Goal: Task Accomplishment & Management: Manage account settings

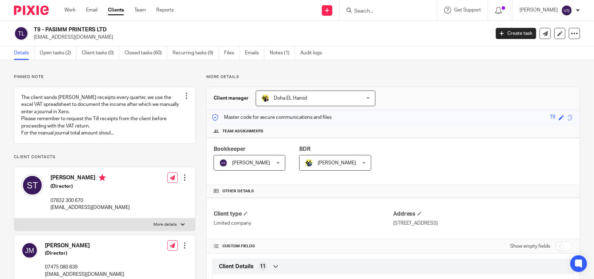
click at [378, 9] on input "Search" at bounding box center [384, 11] width 63 height 6
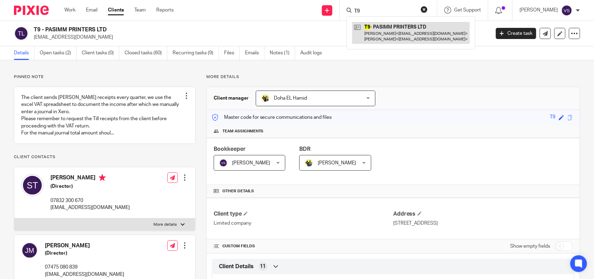
type input "T9"
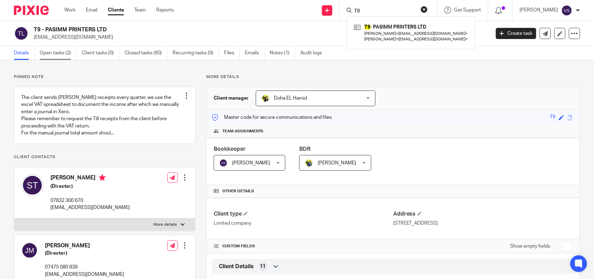
click at [58, 51] on link "Open tasks (2)" at bounding box center [58, 53] width 37 height 14
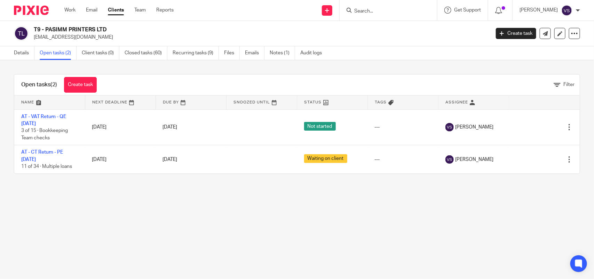
click at [378, 10] on input "Search" at bounding box center [384, 11] width 63 height 6
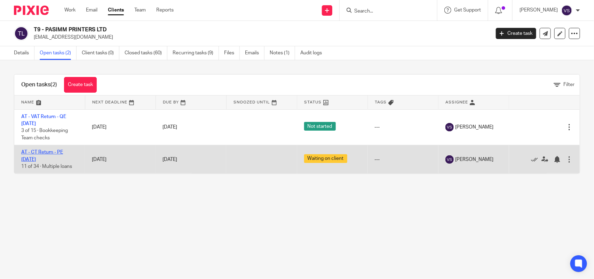
click at [63, 153] on link "AT - CT Return - PE [DATE]" at bounding box center [42, 156] width 42 height 12
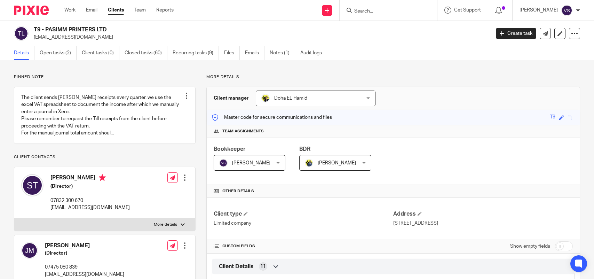
click at [51, 49] on link "Open tasks (2)" at bounding box center [58, 53] width 37 height 14
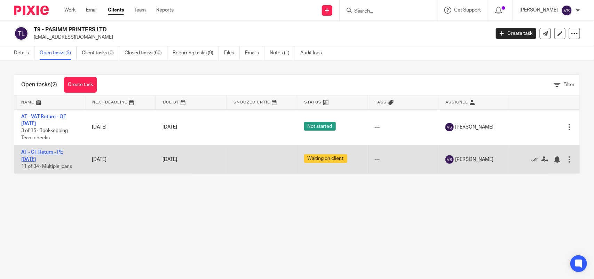
click at [50, 152] on link "AT - CT Return - PE 28-02-2025" at bounding box center [42, 156] width 42 height 12
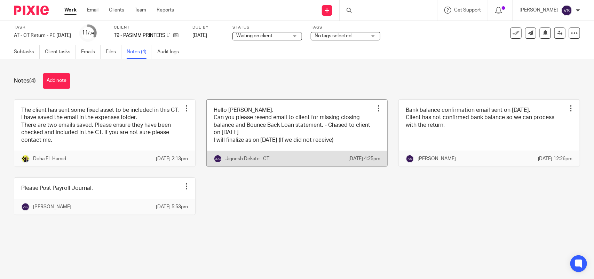
click at [309, 123] on link at bounding box center [297, 132] width 181 height 67
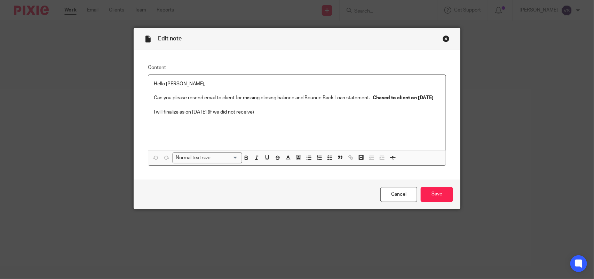
click at [442, 40] on div "Close this dialog window" at bounding box center [445, 38] width 7 height 7
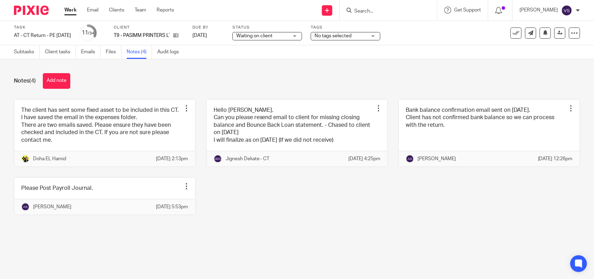
click at [277, 71] on div "Notes (4) Add note The client has sent some fixed asset to be included in this …" at bounding box center [297, 149] width 594 height 180
drag, startPoint x: 136, startPoint y: 35, endPoint x: 177, endPoint y: 33, distance: 41.1
click at [170, 33] on p "T9 - PASIMM PRINTERS LTD" at bounding box center [142, 35] width 56 height 7
copy p "PASIMM PRINTERS"
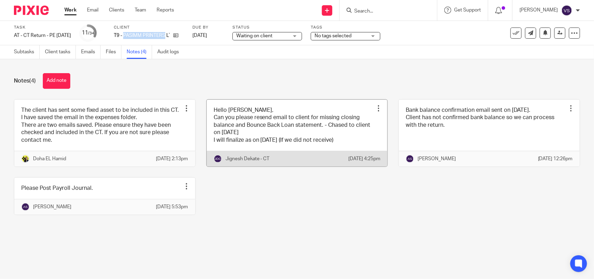
click at [298, 126] on link at bounding box center [297, 132] width 181 height 67
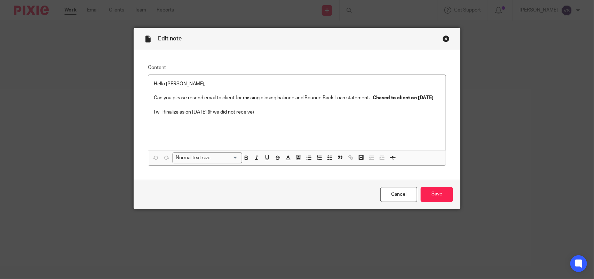
click at [442, 39] on div "Close this dialog window" at bounding box center [445, 38] width 7 height 7
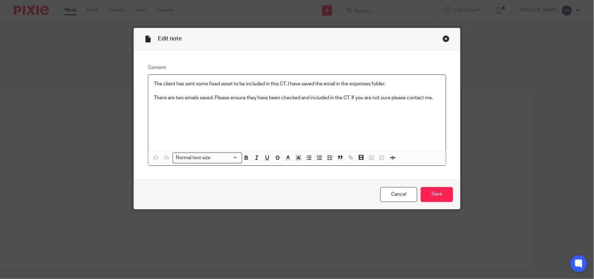
click at [444, 41] on div "Close this dialog window" at bounding box center [445, 38] width 7 height 7
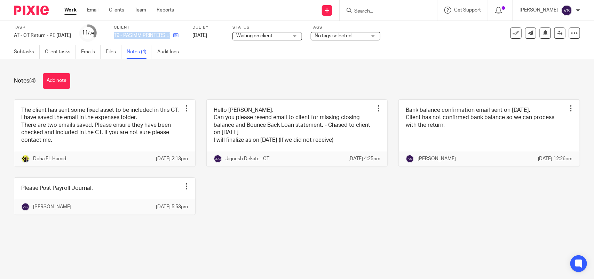
drag, startPoint x: 126, startPoint y: 34, endPoint x: 184, endPoint y: 35, distance: 57.7
click at [184, 35] on div "T9 - PASIMM PRINTERS LTD" at bounding box center [149, 35] width 70 height 7
copy div "T9 - PASIMM PRINTERS LTD"
click at [21, 51] on link "Subtasks" at bounding box center [27, 52] width 26 height 14
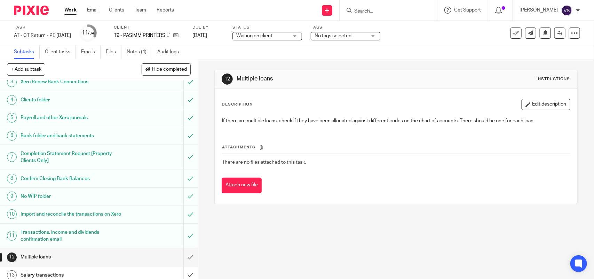
scroll to position [43, 0]
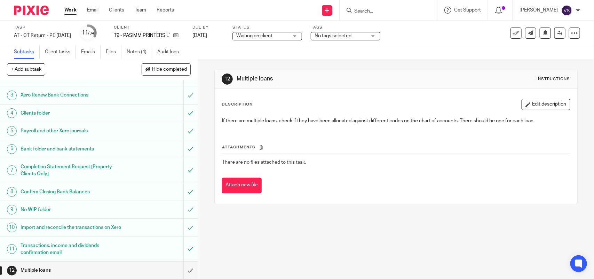
click at [100, 155] on link "6 Bank folder and bank statements" at bounding box center [91, 148] width 183 height 17
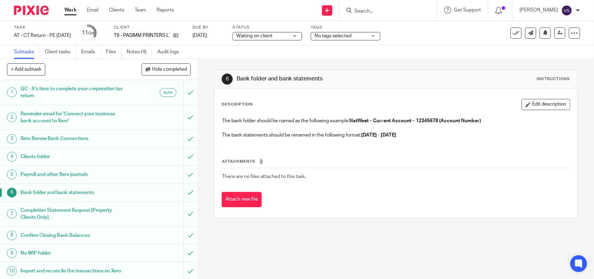
click at [80, 116] on h1 "Reminder email for 'Connect your business bank account to Xero'" at bounding box center [73, 118] width 104 height 18
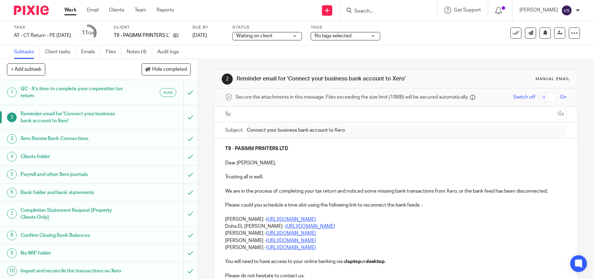
click at [84, 95] on h1 "QC - It's time to complete your corporation tax return" at bounding box center [73, 92] width 104 height 18
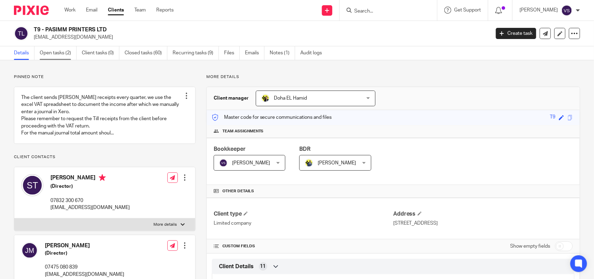
click at [59, 56] on link "Open tasks (2)" at bounding box center [58, 53] width 37 height 14
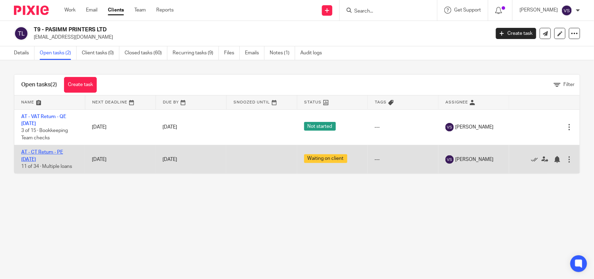
click at [51, 152] on link "AT - CT Return - PE [DATE]" at bounding box center [42, 156] width 42 height 12
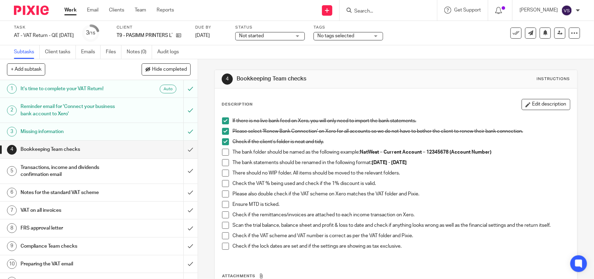
click at [83, 128] on h1 "Missing information" at bounding box center [73, 131] width 104 height 10
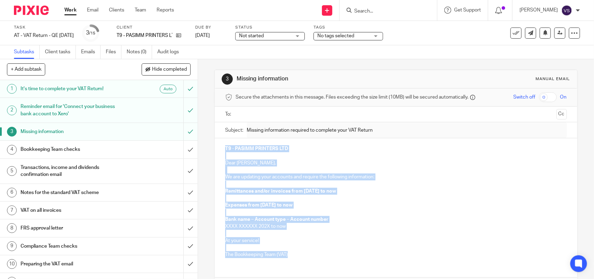
drag, startPoint x: 222, startPoint y: 147, endPoint x: 299, endPoint y: 257, distance: 134.6
click at [299, 257] on div "T9 - PASIMM PRINTERS LTD Dear Simon, We are updating your accounts and require …" at bounding box center [396, 200] width 362 height 125
copy div "T9 - PASIMM PRINTERS LTD Dear Simon, We are updating your accounts and require …"
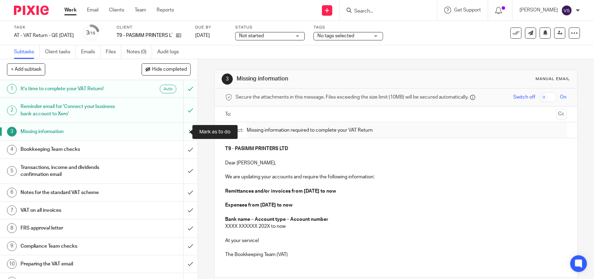
click at [181, 132] on input "submit" at bounding box center [99, 131] width 198 height 17
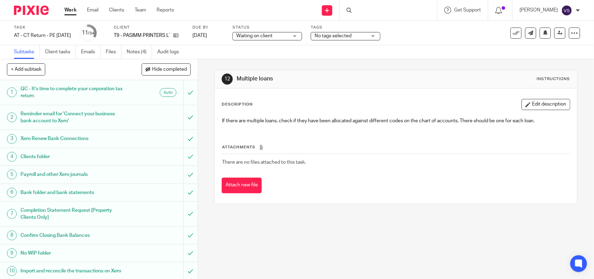
click at [69, 118] on h1 "Reminder email for 'Connect your business bank account to Xero'" at bounding box center [73, 118] width 104 height 18
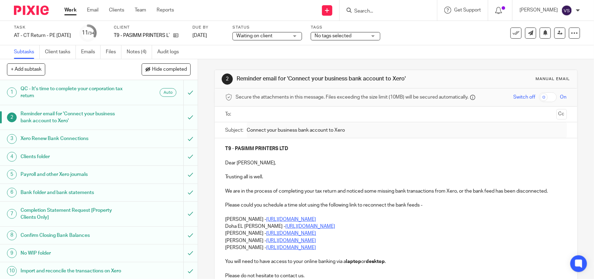
click at [94, 137] on h1 "Xero Renew Bank Connections" at bounding box center [73, 138] width 104 height 10
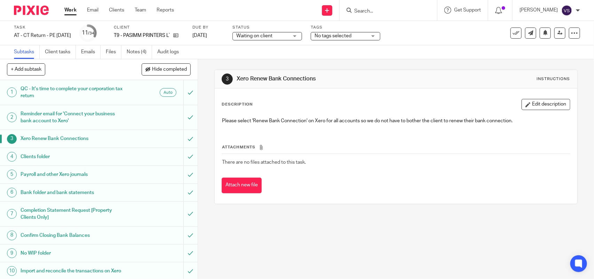
click at [81, 113] on h1 "Reminder email for 'Connect your business bank account to Xero'" at bounding box center [73, 118] width 104 height 18
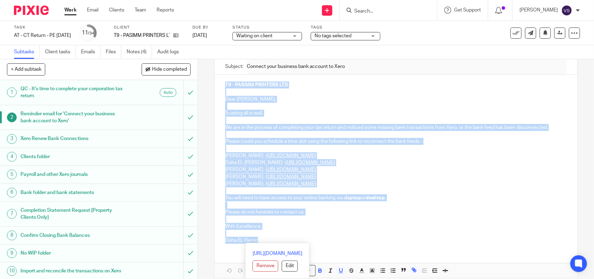
scroll to position [97, 0]
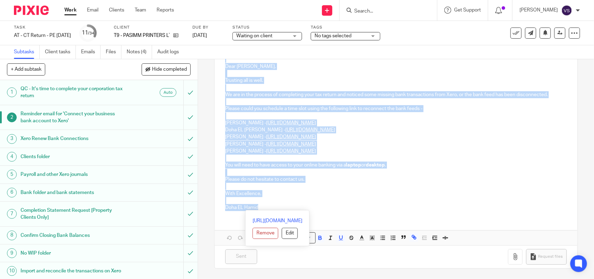
drag, startPoint x: 221, startPoint y: 148, endPoint x: 261, endPoint y: 205, distance: 69.1
click at [261, 205] on div "T9 - PASIMM PRINTERS LTD Dear Simon, Trusting all is well. We are in the proces…" at bounding box center [396, 129] width 362 height 174
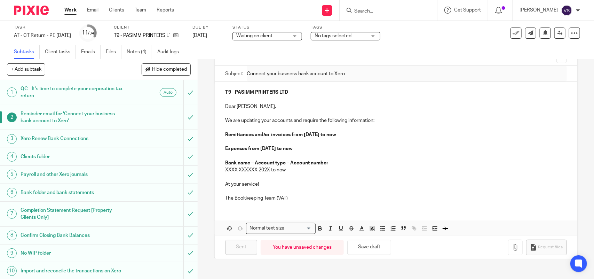
scroll to position [57, 0]
click at [180, 117] on input "submit" at bounding box center [99, 117] width 198 height 25
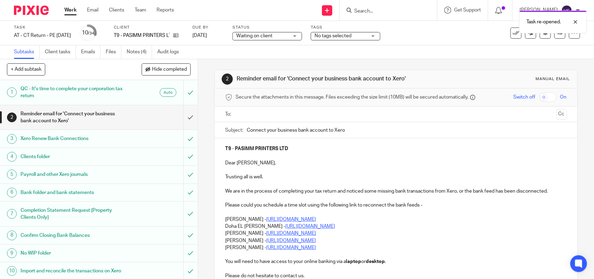
drag, startPoint x: 345, startPoint y: 130, endPoint x: 246, endPoint y: 128, distance: 99.2
click at [247, 128] on input "Connect your business bank account to Xero" at bounding box center [407, 130] width 320 height 16
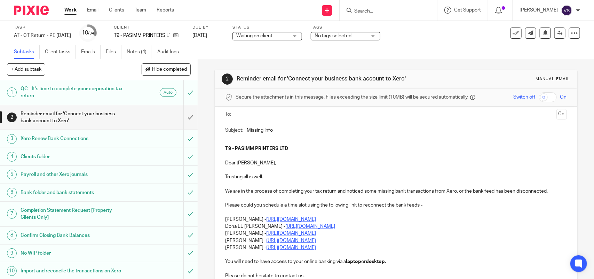
drag, startPoint x: 272, startPoint y: 131, endPoint x: 245, endPoint y: 129, distance: 27.5
click at [247, 129] on input "Missing Info" at bounding box center [407, 130] width 320 height 16
paste input "information required to complete your VAT Return"
drag, startPoint x: 245, startPoint y: 131, endPoint x: 378, endPoint y: 133, distance: 133.6
click at [378, 133] on input "Missing information required to complete your VAT Return" at bounding box center [407, 130] width 320 height 16
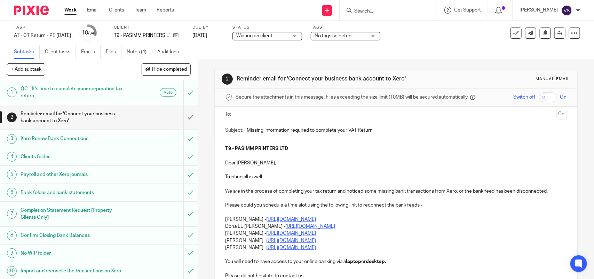
click at [355, 131] on input "Missing information required to complete your VAT Return" at bounding box center [407, 130] width 320 height 16
type input "Missing information required to complete your CT Return"
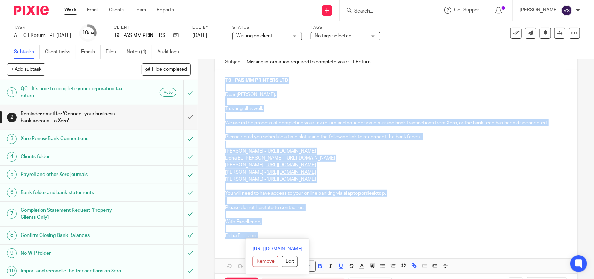
scroll to position [97, 0]
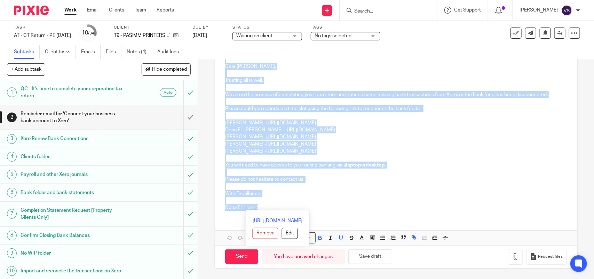
drag, startPoint x: 223, startPoint y: 147, endPoint x: 270, endPoint y: 206, distance: 75.5
click at [270, 206] on div "T9 - PASIMM PRINTERS LTD Dear Simon, Trusting all is well. We are in the proces…" at bounding box center [396, 129] width 362 height 174
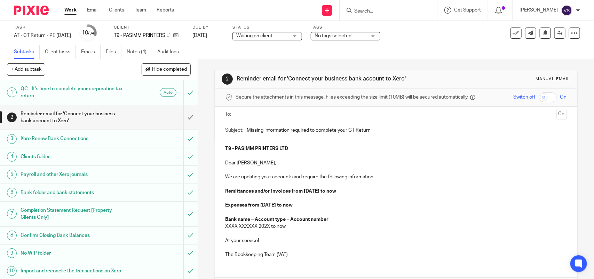
scroll to position [43, 0]
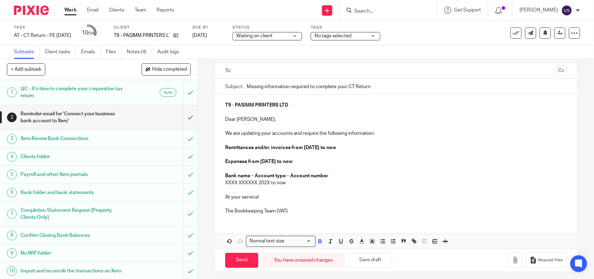
drag, startPoint x: 223, startPoint y: 147, endPoint x: 355, endPoint y: 149, distance: 131.8
click at [355, 149] on p "Remittances and/or invoices from [DATE] to now" at bounding box center [395, 147] width 341 height 7
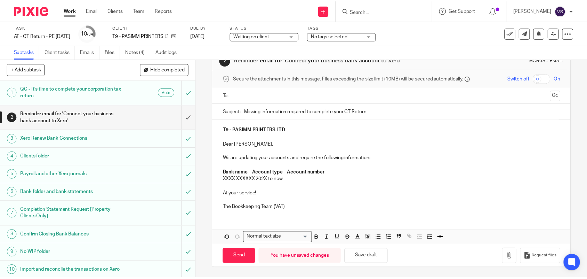
scroll to position [19, 0]
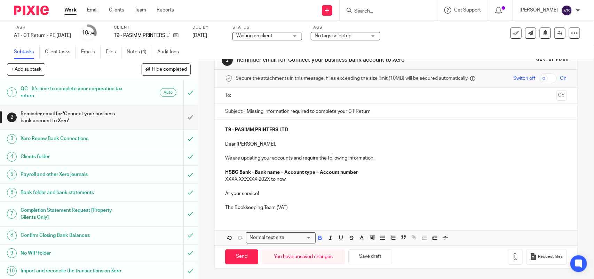
click at [237, 170] on strong "HSBC Bank - Bank name – Account type – Account number" at bounding box center [291, 172] width 133 height 5
click at [254, 173] on p "HSBC Bank -" at bounding box center [395, 172] width 341 height 7
click at [285, 178] on p "XXXX XXXXXX 202X to now" at bounding box center [395, 179] width 341 height 7
click at [346, 157] on p "We are updating your accounts and require the following information:" at bounding box center [395, 157] width 341 height 7
click at [239, 178] on p "From" at bounding box center [395, 179] width 341 height 7
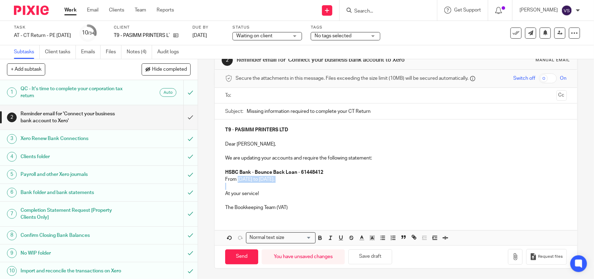
drag, startPoint x: 235, startPoint y: 177, endPoint x: 306, endPoint y: 182, distance: 71.1
click at [306, 182] on div "T9 - PASIMM PRINTERS LTD Dear Simon, We are updating your accounts and require …" at bounding box center [396, 167] width 362 height 97
click at [378, 254] on button "Save draft" at bounding box center [370, 256] width 44 height 15
click at [279, 98] on input "text" at bounding box center [395, 95] width 315 height 8
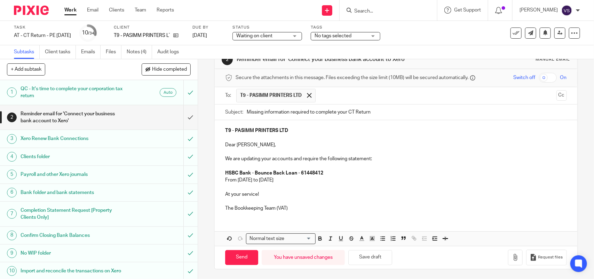
click at [225, 130] on strong "T9 - PASIMM PRINTERS LTD" at bounding box center [256, 130] width 63 height 5
click at [347, 159] on p "We are updating your accounts and require the following statement:" at bounding box center [395, 158] width 341 height 7
click at [331, 180] on p "From 01st March 2024 to 02nd January 2025" at bounding box center [395, 179] width 341 height 7
click at [288, 208] on p "The Bookkeeping Team (VAT)" at bounding box center [395, 208] width 341 height 7
click at [284, 182] on p "From 01st March 2024 to 02nd January 2025" at bounding box center [395, 179] width 341 height 7
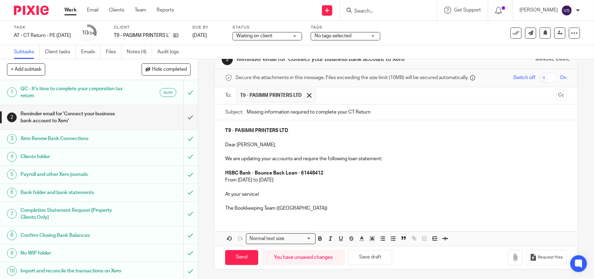
click at [293, 207] on p "The Bookkeeping Team (CT)" at bounding box center [395, 208] width 341 height 7
drag, startPoint x: 279, startPoint y: 182, endPoint x: 322, endPoint y: 183, distance: 43.2
click at [322, 183] on p "From 01st March 2024 to 28th February 2025" at bounding box center [395, 179] width 341 height 7
click at [289, 205] on p at bounding box center [395, 201] width 341 height 7
click at [219, 144] on div "T9 - PASIMM PRINTERS LTD Dear Simon, We are updating your accounts and require …" at bounding box center [396, 168] width 362 height 97
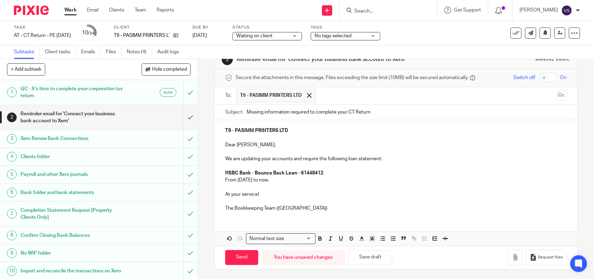
click at [225, 145] on p "Dear Simon," at bounding box center [395, 144] width 341 height 7
click at [235, 255] on input "Send" at bounding box center [241, 257] width 33 height 15
type input "Sent"
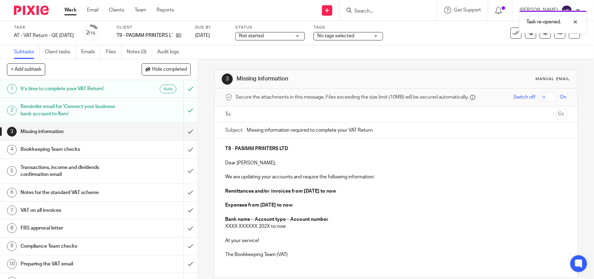
drag, startPoint x: 244, startPoint y: 130, endPoint x: 371, endPoint y: 128, distance: 127.0
click at [371, 128] on input "Missing information required to complete your VAT Return" at bounding box center [407, 130] width 320 height 16
click at [243, 129] on div "Subject: Missing information required to complete your VAT Return" at bounding box center [395, 130] width 341 height 16
drag, startPoint x: 244, startPoint y: 129, endPoint x: 378, endPoint y: 134, distance: 134.3
click at [378, 134] on input "Missing information required to complete your VAT Return" at bounding box center [407, 130] width 320 height 16
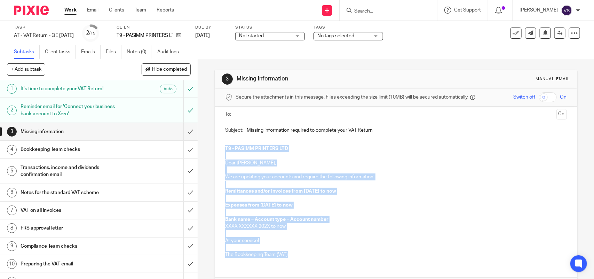
drag, startPoint x: 221, startPoint y: 149, endPoint x: 297, endPoint y: 255, distance: 130.9
click at [297, 255] on div "T9 - PASIMM PRINTERS LTD Dear Simon, We are updating your accounts and require …" at bounding box center [396, 200] width 362 height 125
copy div "T9 - PASIMM PRINTERS LTD Dear Simon, We are updating your accounts and require …"
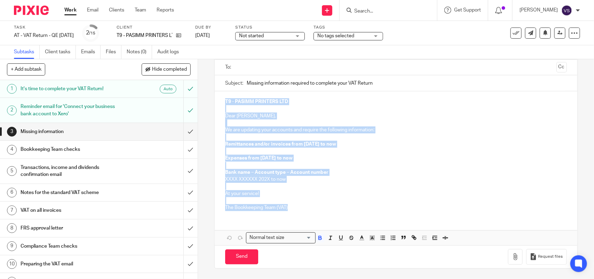
scroll to position [4, 0]
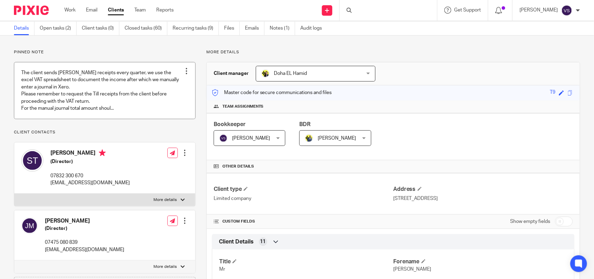
scroll to position [43, 0]
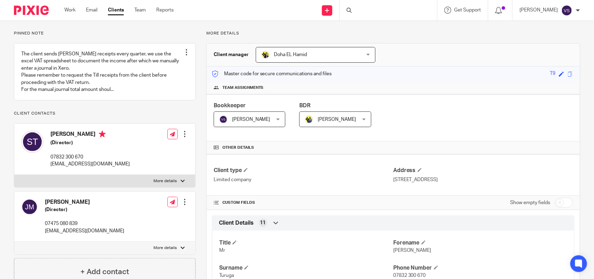
click at [382, 9] on div at bounding box center [387, 10] width 97 height 21
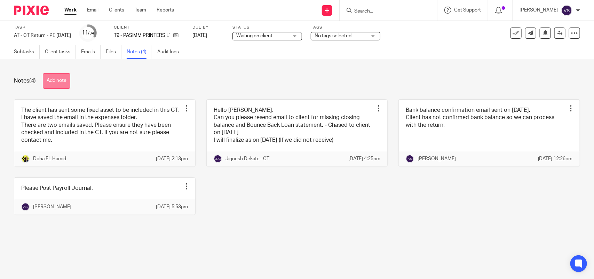
click at [56, 80] on button "Add note" at bounding box center [56, 81] width 27 height 16
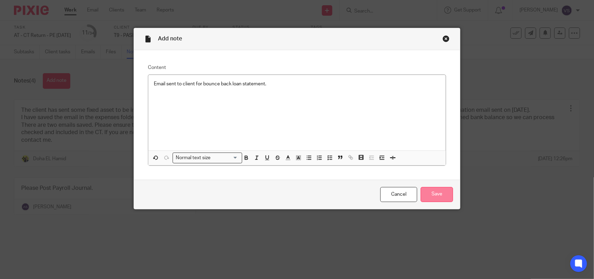
click at [438, 189] on input "Save" at bounding box center [437, 194] width 32 height 15
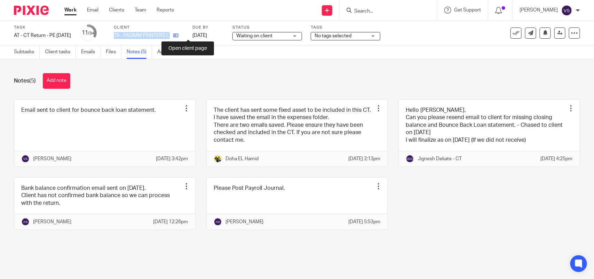
drag, startPoint x: 127, startPoint y: 35, endPoint x: 186, endPoint y: 35, distance: 59.5
click at [184, 35] on div "T9 - PASIMM PRINTERS LTD" at bounding box center [149, 35] width 70 height 7
copy div "T9 - PASIMM PRINTERS LTD"
click at [350, 81] on div "Notes (5) Add note" at bounding box center [297, 81] width 566 height 16
click at [350, 80] on div "Notes (5) Add note" at bounding box center [297, 81] width 566 height 16
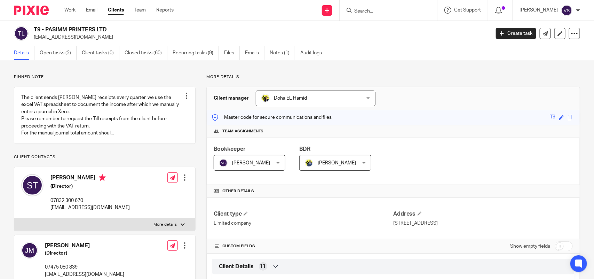
click at [385, 19] on div at bounding box center [387, 10] width 97 height 21
click at [376, 13] on input "Search" at bounding box center [384, 11] width 63 height 6
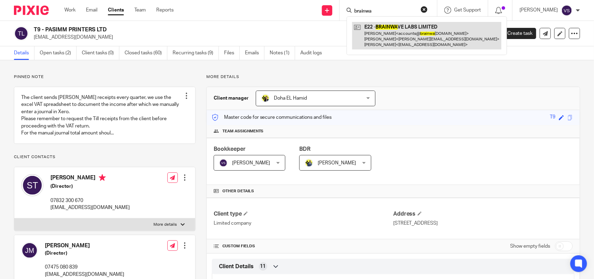
type input "brainwa"
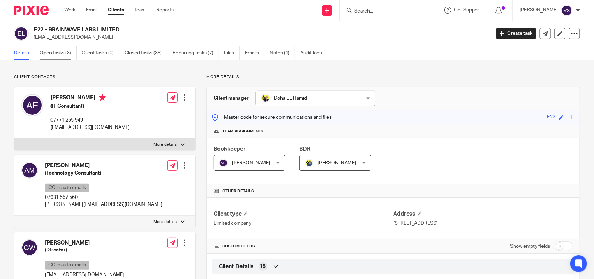
click at [58, 57] on link "Open tasks (3)" at bounding box center [58, 53] width 37 height 14
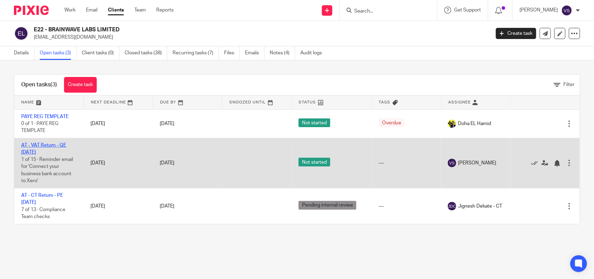
click at [49, 146] on link "AT - VAT Return - QE [DATE]" at bounding box center [43, 149] width 45 height 12
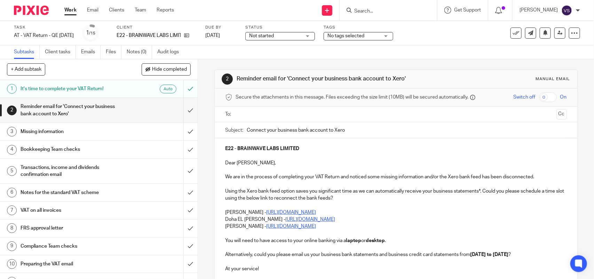
click at [298, 35] on span "Not started" at bounding box center [275, 35] width 52 height 7
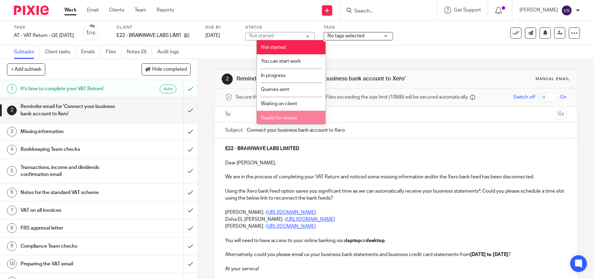
click at [286, 122] on li "Ready for review" at bounding box center [291, 118] width 69 height 14
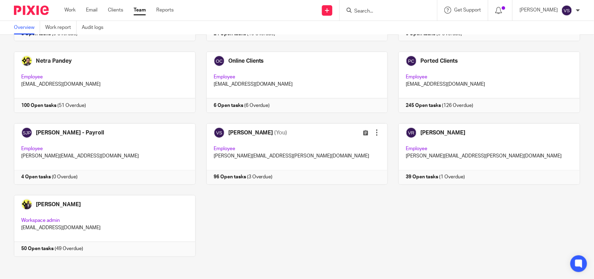
scroll to position [457, 0]
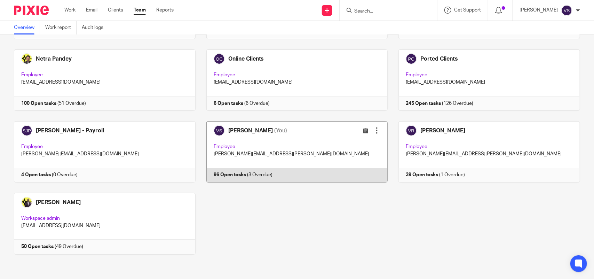
click at [310, 162] on link at bounding box center [291, 151] width 192 height 61
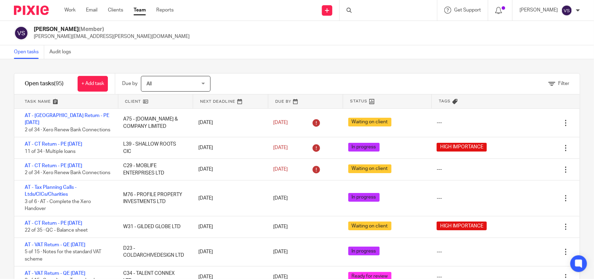
click at [322, 66] on div "Filter tasks Only show tasks matching all of these conditions 1 Client name Is …" at bounding box center [297, 168] width 594 height 219
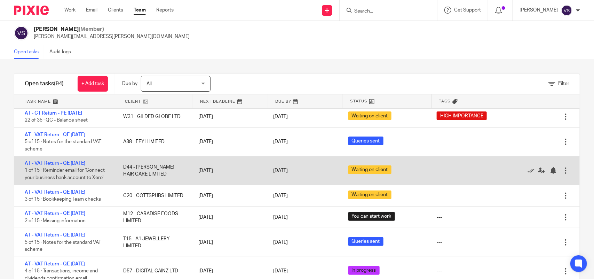
scroll to position [130, 0]
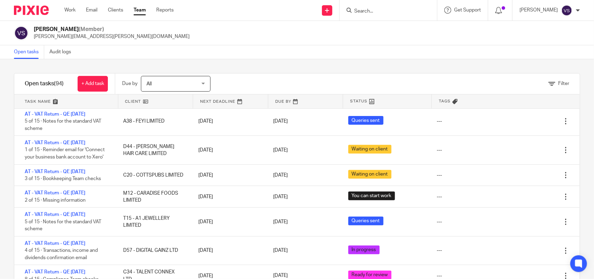
click at [390, 8] on input "Search" at bounding box center [384, 11] width 63 height 6
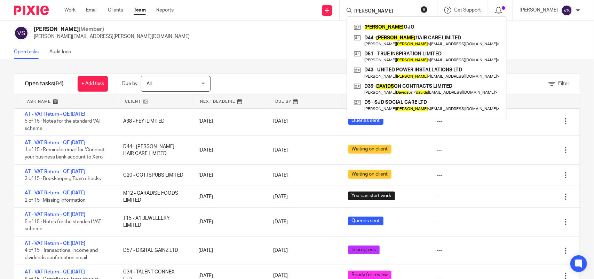
type input "davies"
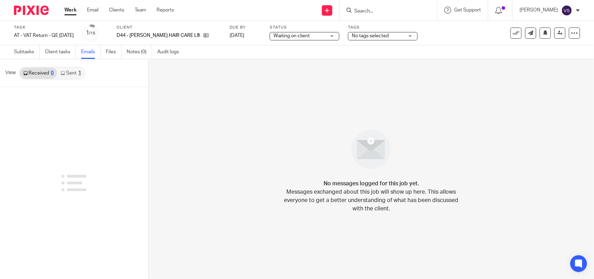
click at [70, 72] on link "Sent 1" at bounding box center [70, 72] width 27 height 11
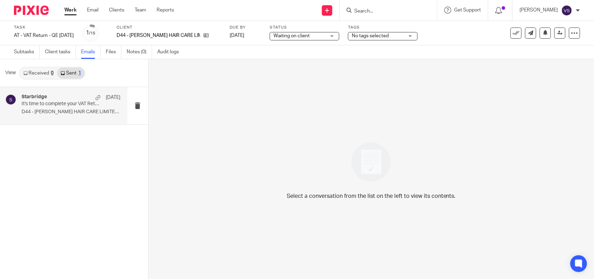
click at [79, 112] on p "D44 - [PERSON_NAME] HAIR CARE LIMITED Dear [PERSON_NAME], ..." at bounding box center [71, 112] width 99 height 6
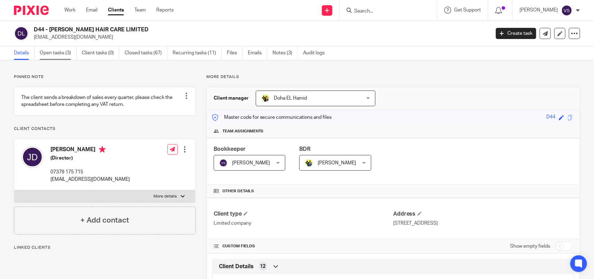
click at [58, 53] on link "Open tasks (3)" at bounding box center [58, 53] width 37 height 14
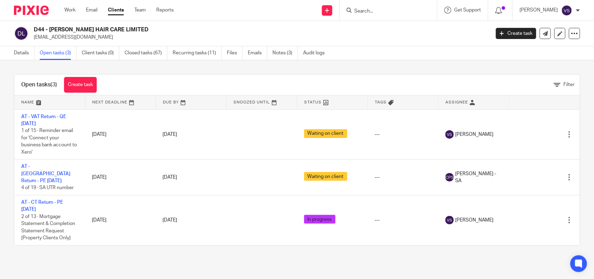
click at [376, 10] on input "Search" at bounding box center [384, 11] width 63 height 6
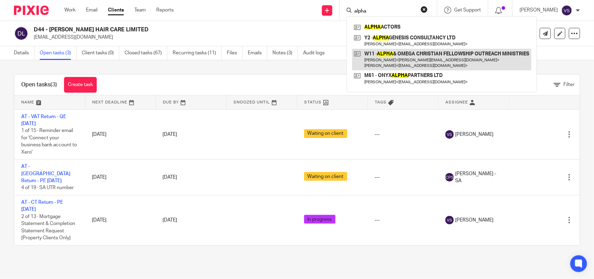
type input "alpha"
click at [409, 59] on link at bounding box center [441, 60] width 179 height 22
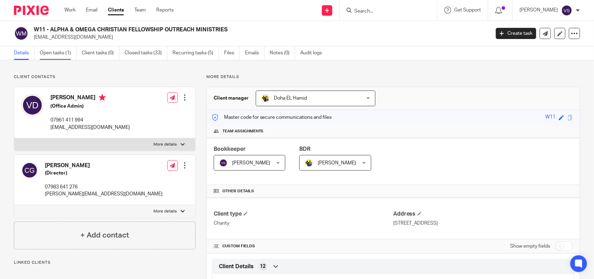
click at [60, 52] on link "Open tasks (1)" at bounding box center [58, 53] width 37 height 14
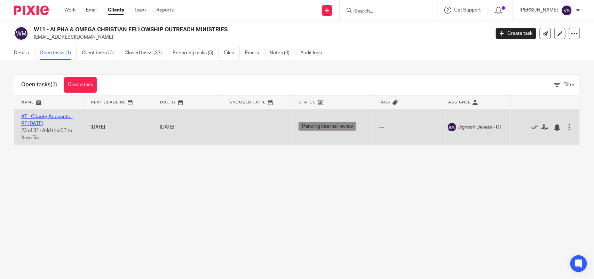
click at [42, 115] on link "AT - Charity Accounts - PE [DATE]" at bounding box center [46, 120] width 51 height 12
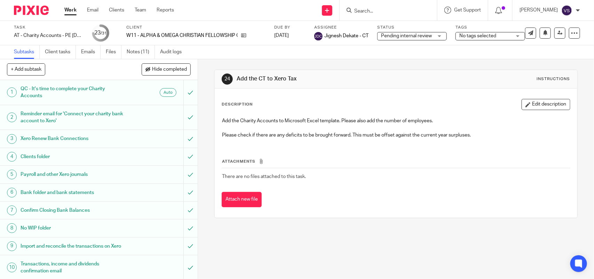
click at [84, 112] on h1 "Reminder email for 'Connect your charity bank account to Xero'" at bounding box center [73, 118] width 104 height 18
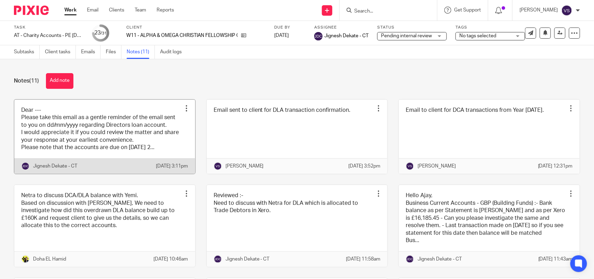
click at [125, 122] on link at bounding box center [104, 136] width 181 height 74
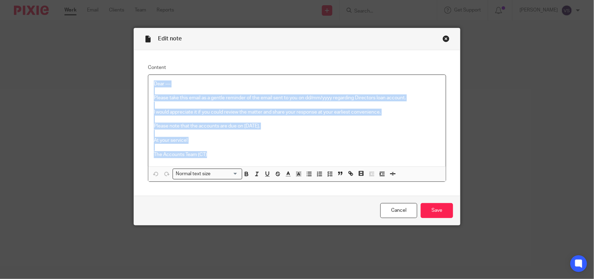
drag, startPoint x: 150, startPoint y: 83, endPoint x: 225, endPoint y: 159, distance: 106.3
click at [225, 159] on div "Dear --- Please take this email as a gentle reminder of the email sent to you o…" at bounding box center [296, 120] width 297 height 91
copy div "Dear --- Please take this email as a gentle reminder of the email sent to you o…"
click at [171, 93] on p at bounding box center [297, 90] width 286 height 7
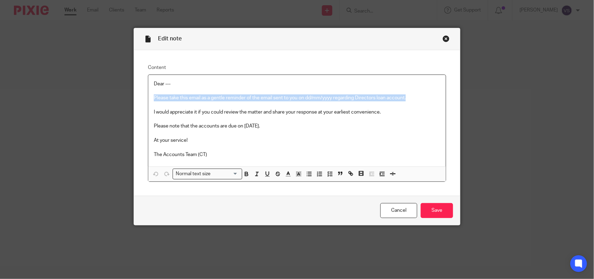
drag, startPoint x: 150, startPoint y: 100, endPoint x: 411, endPoint y: 97, distance: 260.9
click at [411, 97] on div "Dear --- Please take this email as a gentle reminder of the email sent to you o…" at bounding box center [296, 120] width 297 height 91
copy p "Please take this email as a gentle reminder of the email sent to you on dd/mm/y…"
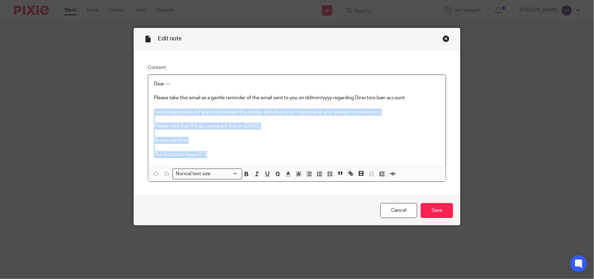
drag, startPoint x: 150, startPoint y: 112, endPoint x: 213, endPoint y: 155, distance: 76.0
click at [213, 155] on div "Dear --- Please take this email as a gentle reminder of the email sent to you o…" at bounding box center [296, 120] width 297 height 91
copy div "I would appreciate it if you could review the matter and share your response at…"
click at [442, 39] on div "Close this dialog window" at bounding box center [445, 38] width 7 height 7
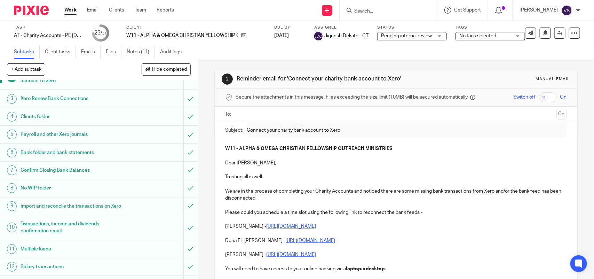
scroll to position [87, 0]
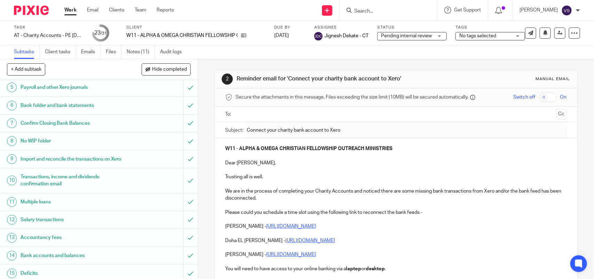
click at [86, 183] on h1 "Transactions, income and dividends confirmation email" at bounding box center [73, 180] width 104 height 18
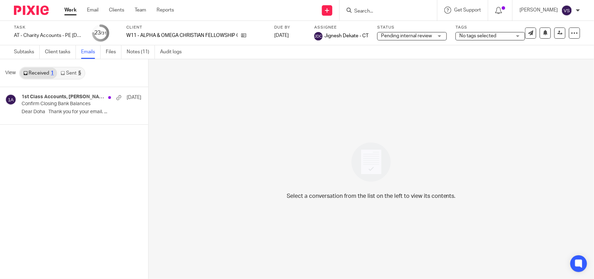
click at [67, 75] on link "Sent 5" at bounding box center [70, 72] width 27 height 11
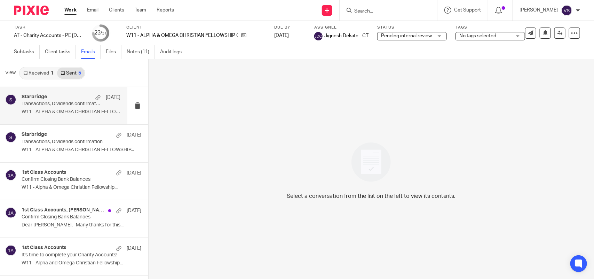
click at [74, 105] on p "Transactions, Dividends confirmation" at bounding box center [61, 104] width 79 height 6
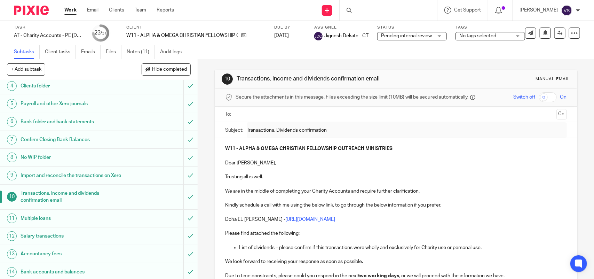
scroll to position [87, 0]
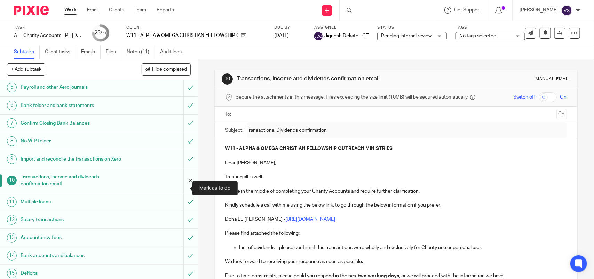
click at [180, 185] on input "submit" at bounding box center [99, 180] width 198 height 25
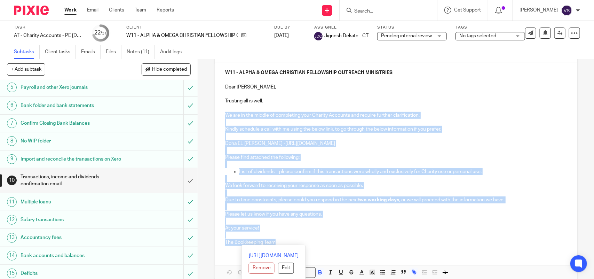
scroll to position [111, 0]
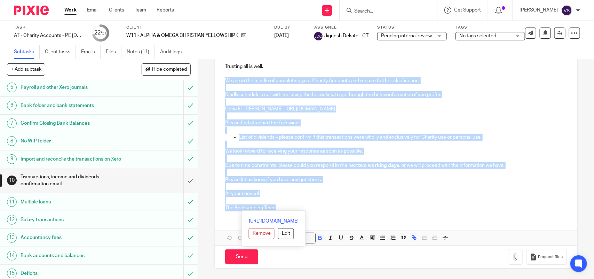
drag, startPoint x: 222, startPoint y: 190, endPoint x: 275, endPoint y: 208, distance: 55.8
click at [275, 208] on div "W11 - ALPHA & OMEGA CHRISTIAN FELLOWSHIP OUTREACH MINISTRIES Dear Valerie, Trus…" at bounding box center [396, 122] width 362 height 189
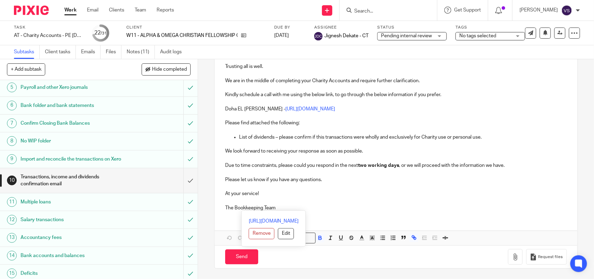
scroll to position [71, 0]
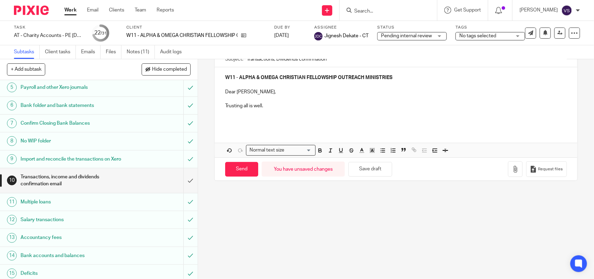
drag, startPoint x: 229, startPoint y: 116, endPoint x: 251, endPoint y: 124, distance: 23.8
click at [229, 116] on p at bounding box center [395, 113] width 341 height 7
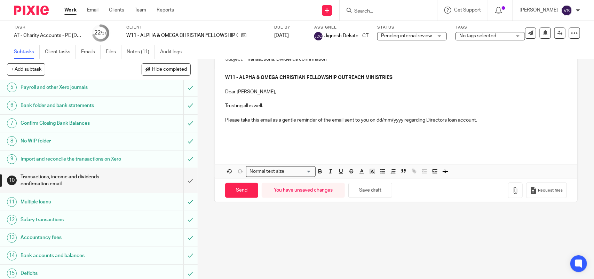
drag, startPoint x: 482, startPoint y: 120, endPoint x: 486, endPoint y: 120, distance: 3.5
click at [482, 120] on p "Please take this email as a gentle reminder of the email sent to you on dd/mm/y…" at bounding box center [395, 120] width 341 height 7
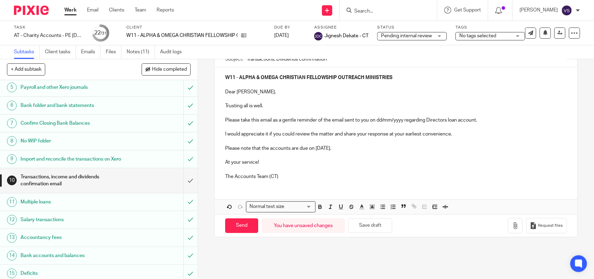
click at [379, 121] on p "Please take this email as a gentle reminder of the email sent to you on dd/mm/y…" at bounding box center [395, 120] width 341 height 7
click at [294, 173] on p "The Accounts Team (CT)" at bounding box center [395, 176] width 341 height 7
click at [245, 226] on input "Send" at bounding box center [241, 225] width 33 height 15
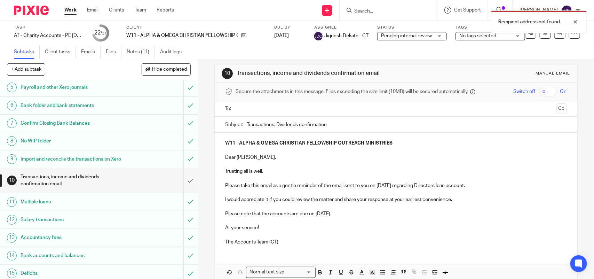
scroll to position [0, 0]
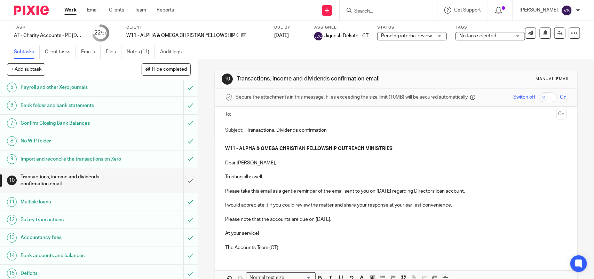
click at [251, 115] on input "text" at bounding box center [395, 114] width 315 height 8
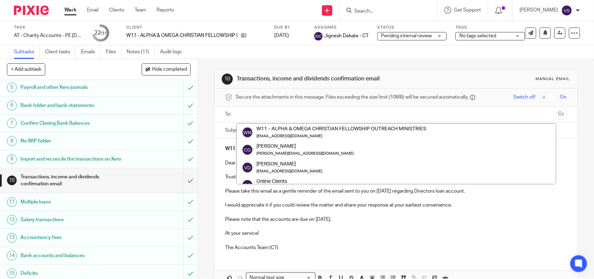
paste input "[EMAIL_ADDRESS][DOMAIN_NAME]"
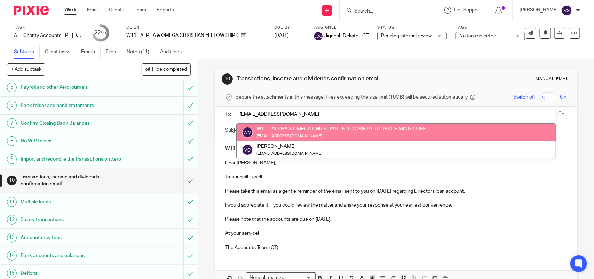
type input "info@aochurch.uk"
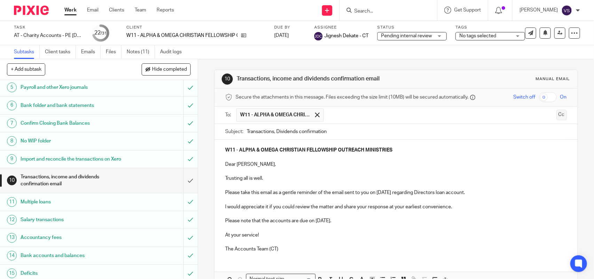
click at [556, 117] on button "Cc" at bounding box center [561, 115] width 10 height 10
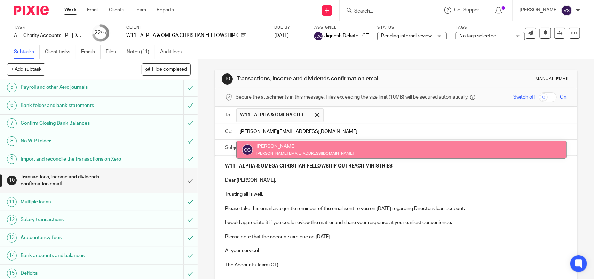
type input "corrine.goodlitt@aochurch.uk"
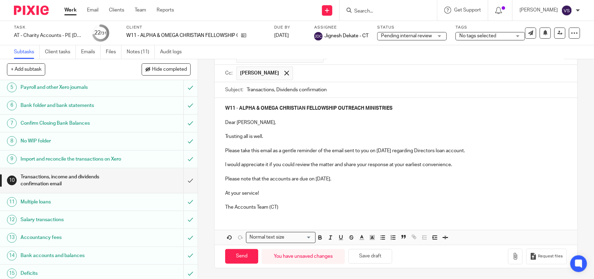
scroll to position [71, 0]
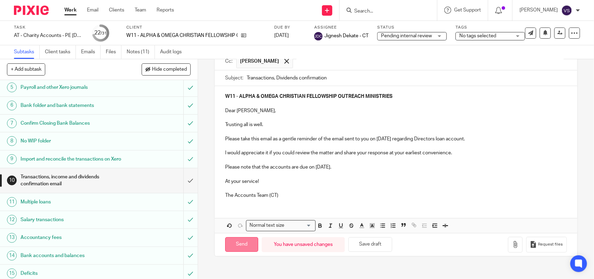
click at [241, 243] on input "Send" at bounding box center [241, 244] width 33 height 15
type input "Sent"
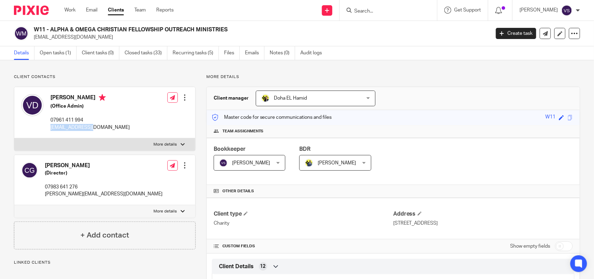
drag, startPoint x: 47, startPoint y: 128, endPoint x: 104, endPoint y: 123, distance: 57.2
click at [101, 124] on div "[PERSON_NAME] (Office Admin) 07961 411 994 [EMAIL_ADDRESS][DOMAIN_NAME] Edit co…" at bounding box center [104, 112] width 181 height 51
copy p "[EMAIL_ADDRESS][DOMAIN_NAME]"
drag, startPoint x: 44, startPoint y: 194, endPoint x: 176, endPoint y: 159, distance: 136.7
click at [116, 193] on div "[PERSON_NAME] (Director) 07983 641 276 [PERSON_NAME][EMAIL_ADDRESS][DOMAIN_NAME…" at bounding box center [104, 180] width 181 height 50
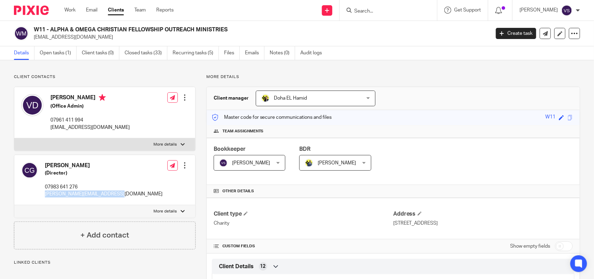
copy p "[PERSON_NAME][EMAIL_ADDRESS][DOMAIN_NAME]"
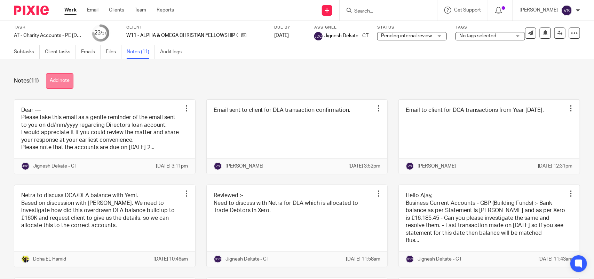
click at [63, 83] on button "Add note" at bounding box center [59, 81] width 27 height 16
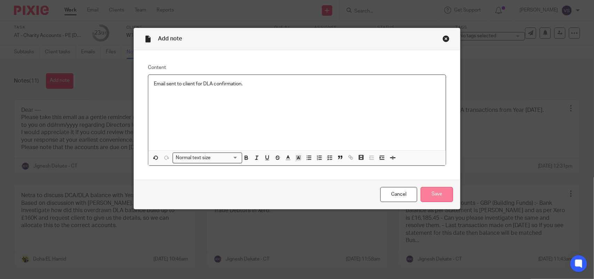
click at [439, 197] on input "Save" at bounding box center [437, 194] width 32 height 15
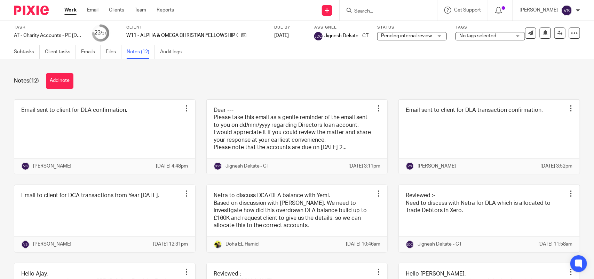
click at [183, 73] on div "Notes (12) Add note" at bounding box center [297, 81] width 566 height 16
click at [25, 51] on link "Subtasks" at bounding box center [27, 52] width 26 height 14
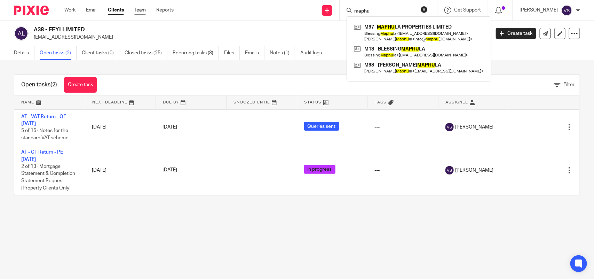
click at [140, 12] on link "Team" at bounding box center [139, 10] width 11 height 7
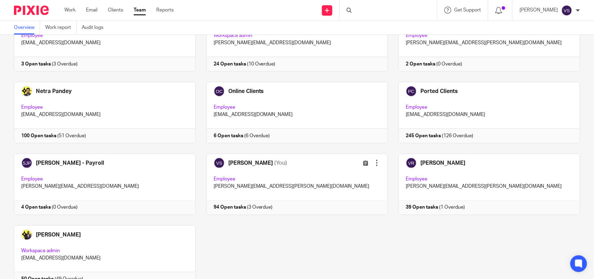
scroll to position [457, 0]
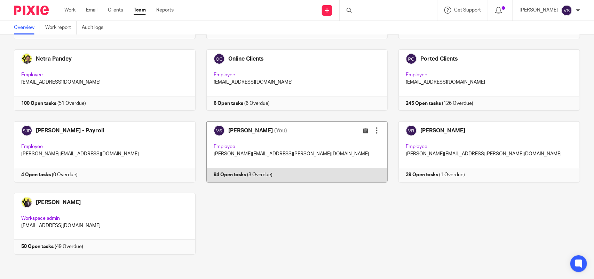
click at [298, 139] on link at bounding box center [291, 151] width 192 height 61
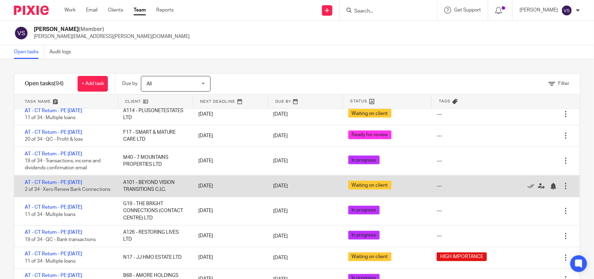
scroll to position [522, 0]
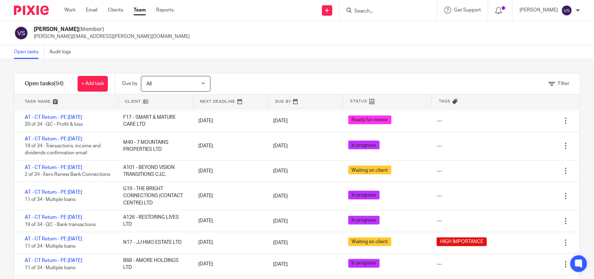
click at [368, 28] on div "Vaibhav Solanki (Member) vaibhav.solanki@confiancebizsol.com" at bounding box center [297, 33] width 566 height 15
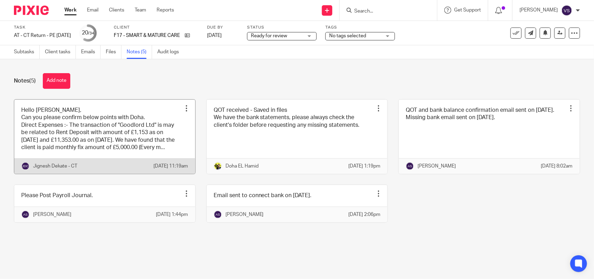
click at [110, 124] on link at bounding box center [104, 136] width 181 height 74
